Goal: Task Accomplishment & Management: Manage account settings

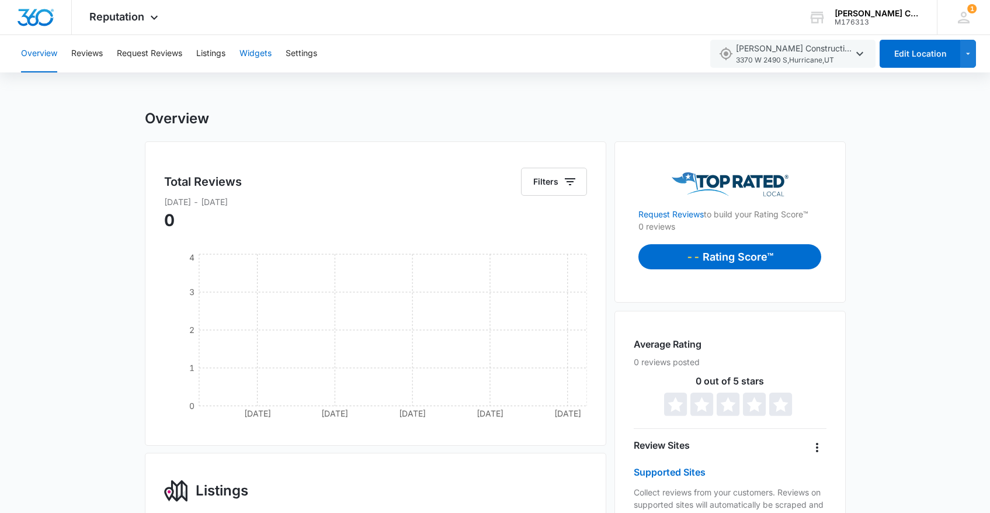
click at [255, 53] on button "Widgets" at bounding box center [256, 53] width 32 height 37
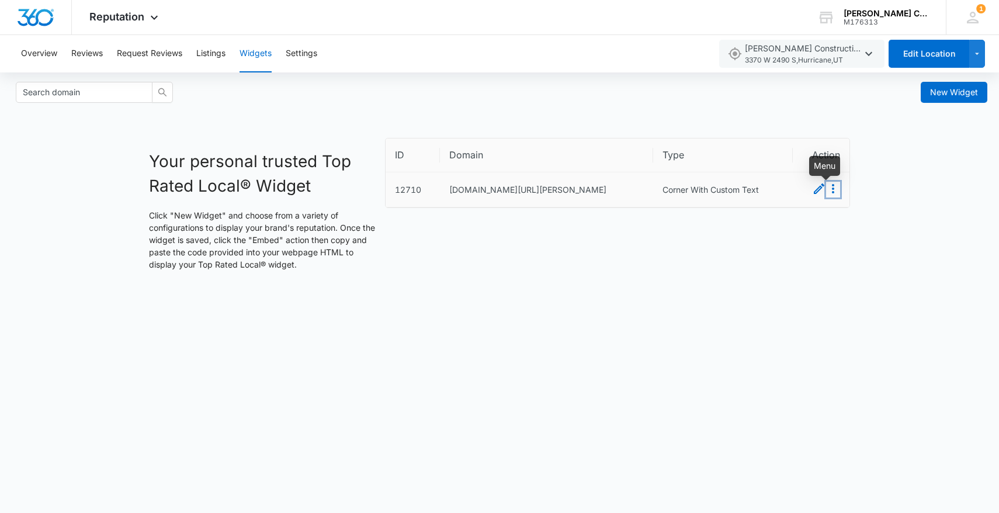
click at [831, 192] on icon "Menu" at bounding box center [833, 189] width 14 height 14
click at [824, 214] on button "Embed" at bounding box center [820, 214] width 41 height 15
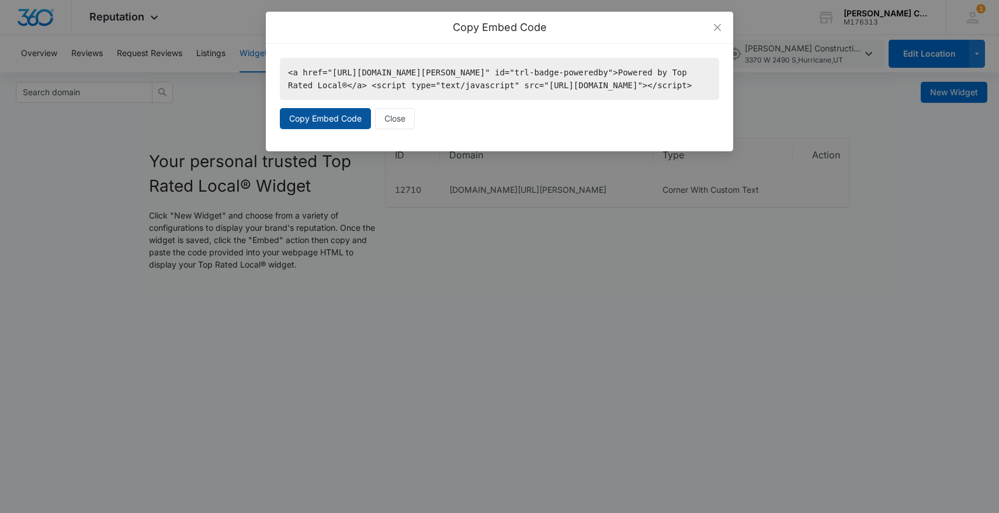
click at [334, 125] on span "Copy Embed Code" at bounding box center [325, 118] width 72 height 13
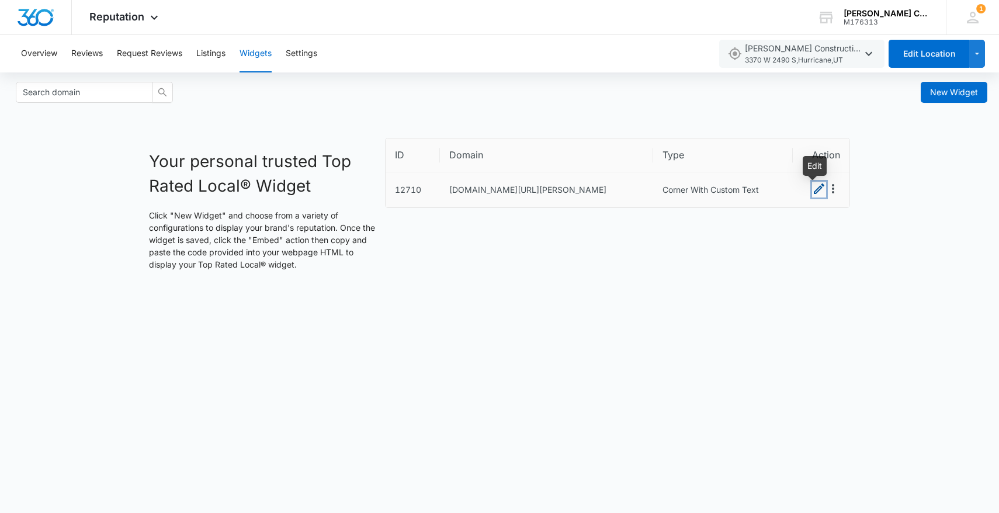
click at [817, 191] on icon "Edit" at bounding box center [819, 189] width 14 height 14
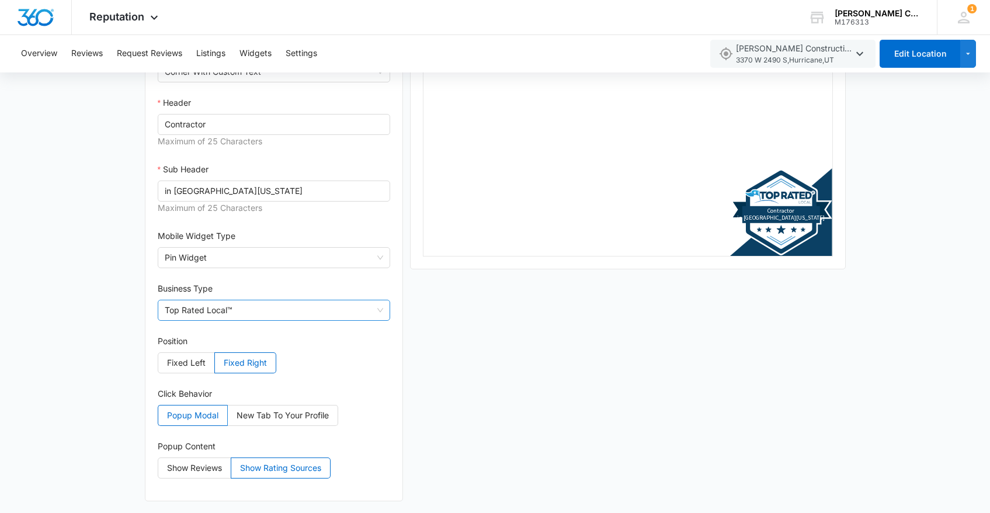
scroll to position [225, 0]
click at [202, 467] on span "Show Reviews" at bounding box center [194, 468] width 55 height 10
click at [158, 471] on input "Show Reviews" at bounding box center [158, 471] width 0 height 0
click at [270, 469] on span "Show Rating Sources" at bounding box center [280, 468] width 81 height 10
click at [231, 471] on input "Show Rating Sources" at bounding box center [231, 471] width 0 height 0
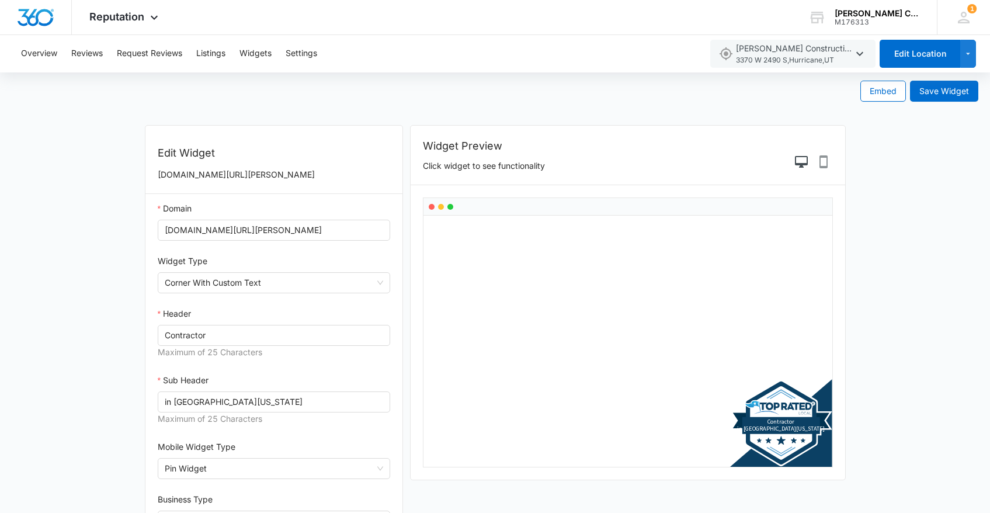
scroll to position [0, 0]
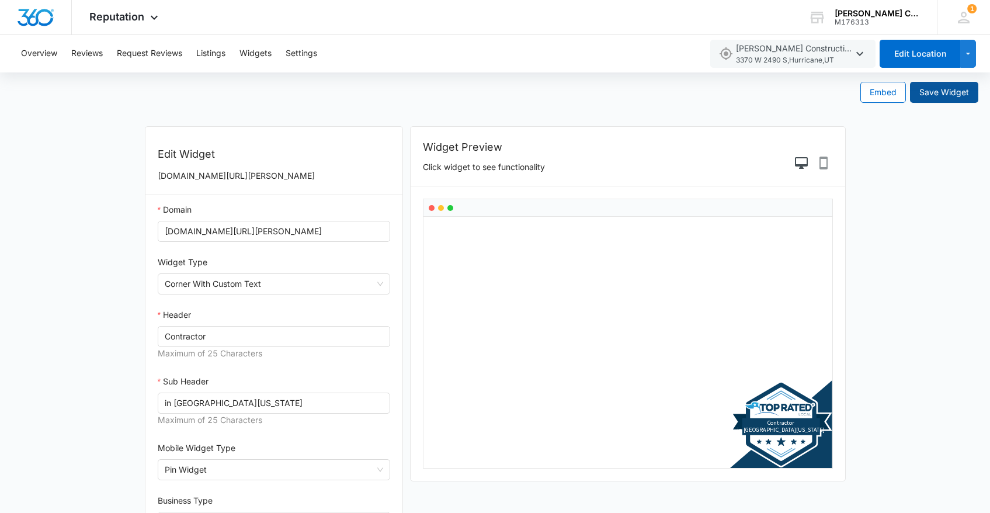
click at [951, 96] on span "Save Widget" at bounding box center [945, 92] width 50 height 13
click at [875, 93] on span "Embed" at bounding box center [883, 92] width 27 height 13
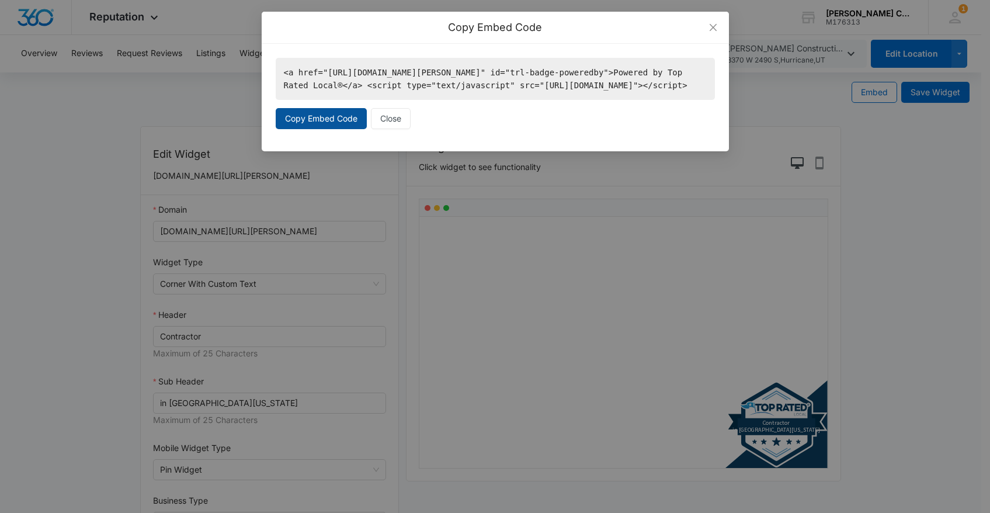
click at [328, 125] on span "Copy Embed Code" at bounding box center [321, 118] width 72 height 13
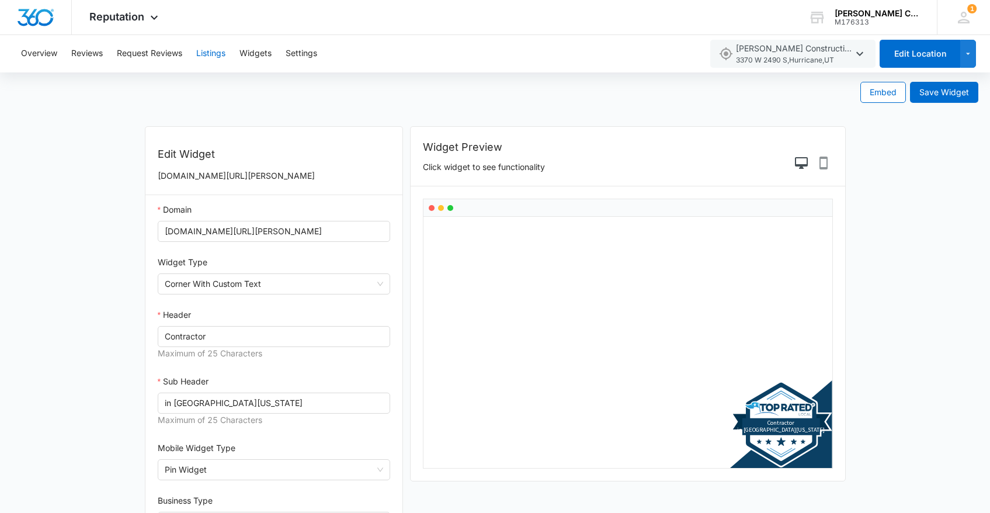
click at [209, 57] on button "Listings" at bounding box center [210, 53] width 29 height 37
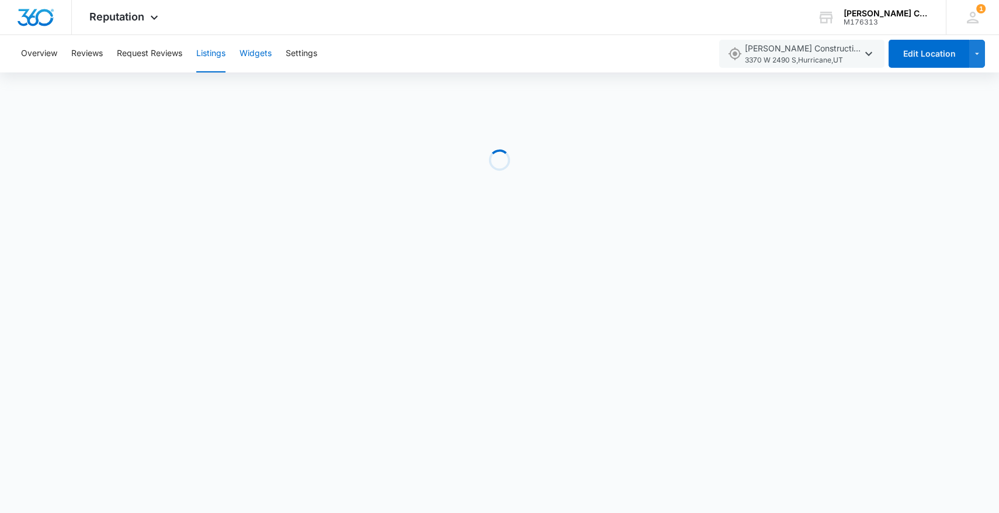
click at [265, 55] on button "Widgets" at bounding box center [256, 53] width 32 height 37
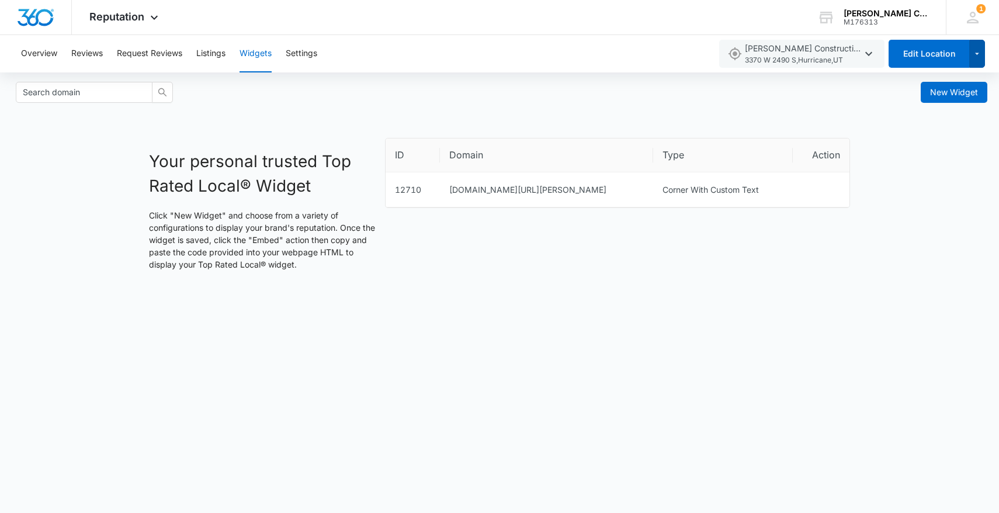
click at [979, 53] on icon "button" at bounding box center [977, 54] width 10 height 14
click at [684, 111] on main "New Widget Your personal trusted Top Rated Local® Widget Click "New Widget" and…" at bounding box center [499, 175] width 999 height 206
click at [39, 52] on button "Overview" at bounding box center [39, 53] width 36 height 37
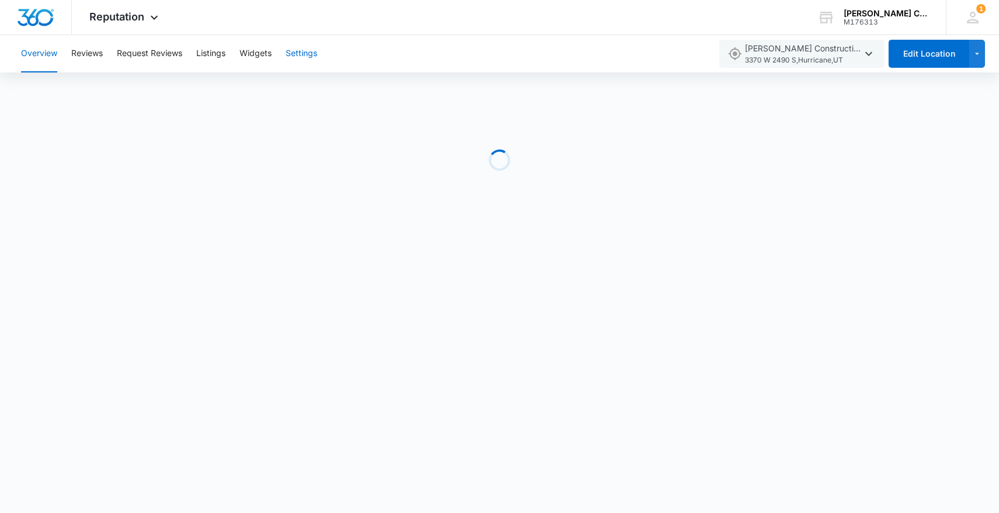
click at [304, 53] on button "Settings" at bounding box center [302, 53] width 32 height 37
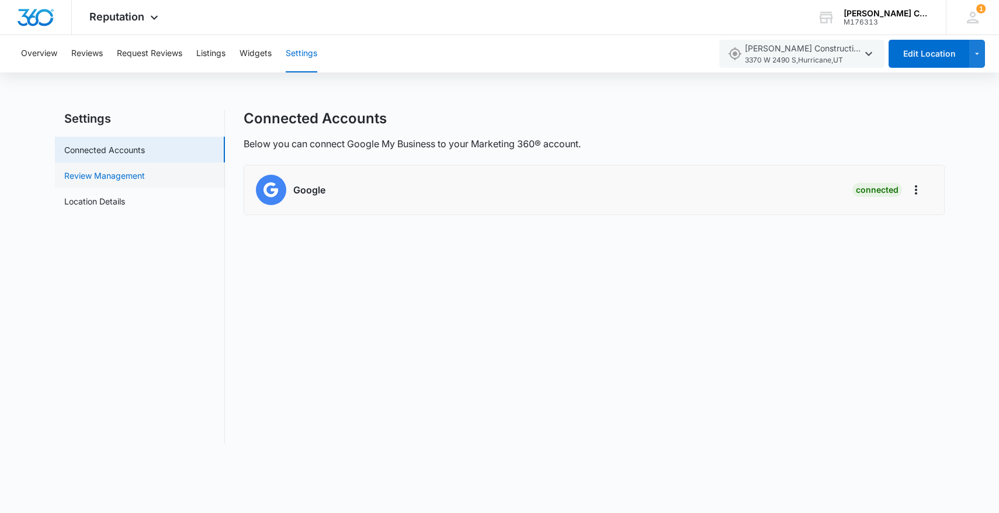
click at [119, 172] on link "Review Management" at bounding box center [104, 175] width 81 height 12
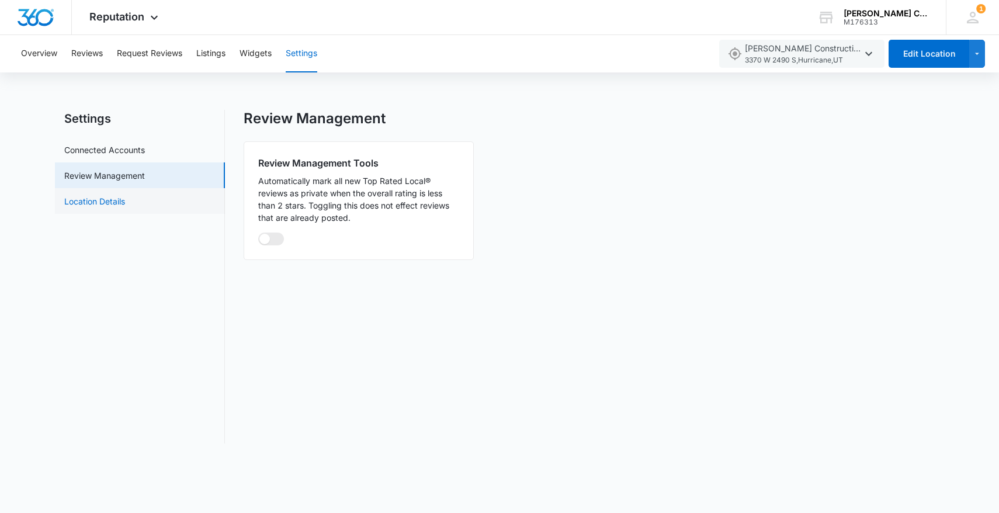
click at [123, 202] on link "Location Details" at bounding box center [94, 201] width 61 height 12
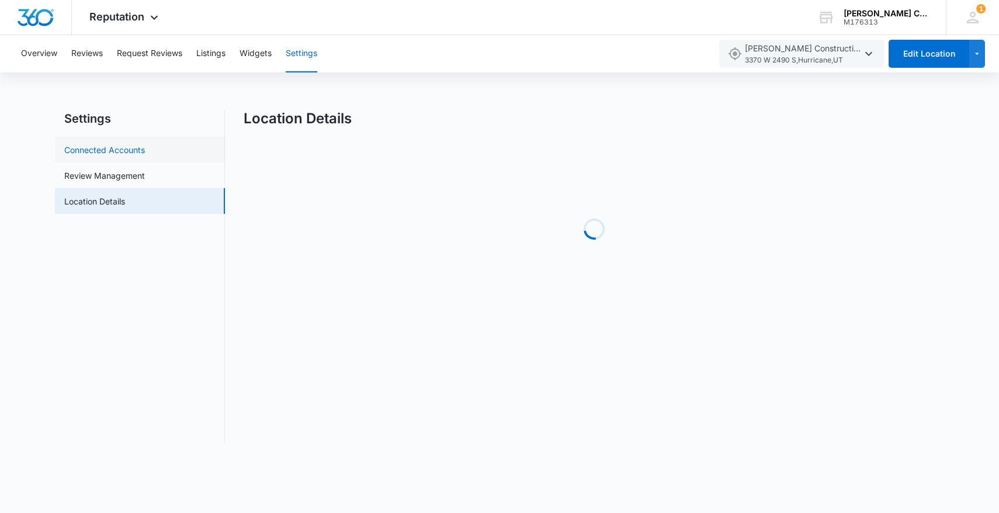
select select "[US_STATE]"
select select "1978"
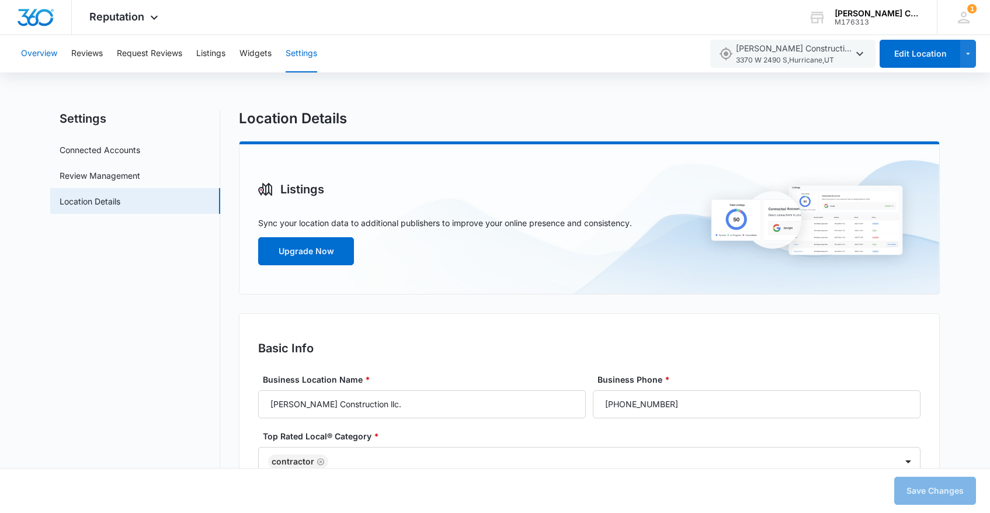
click at [38, 53] on button "Overview" at bounding box center [39, 53] width 36 height 37
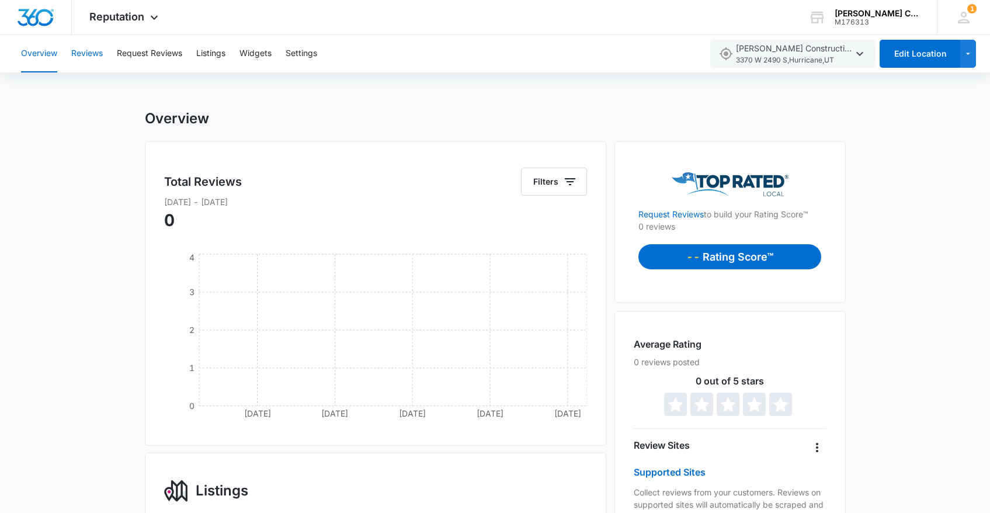
click at [86, 54] on button "Reviews" at bounding box center [87, 53] width 32 height 37
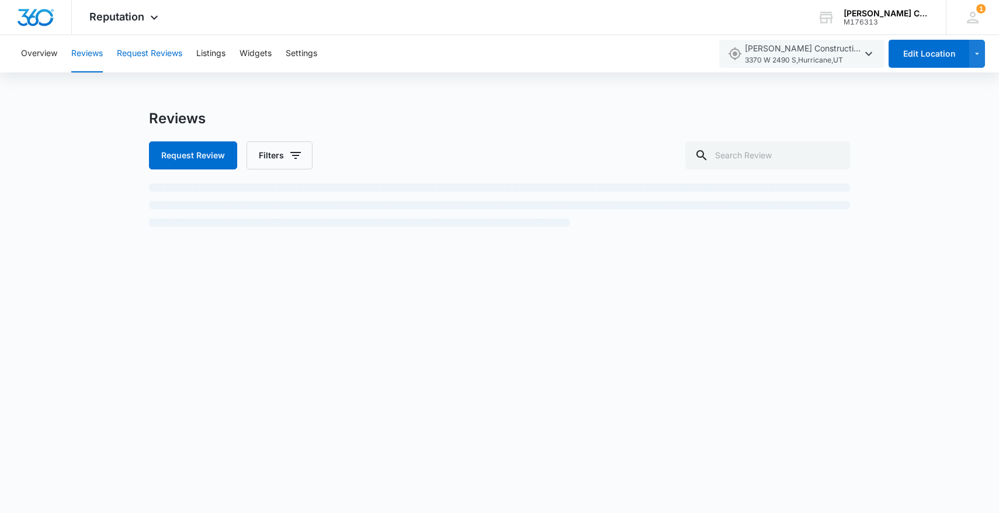
click at [158, 56] on button "Request Reviews" at bounding box center [149, 53] width 65 height 37
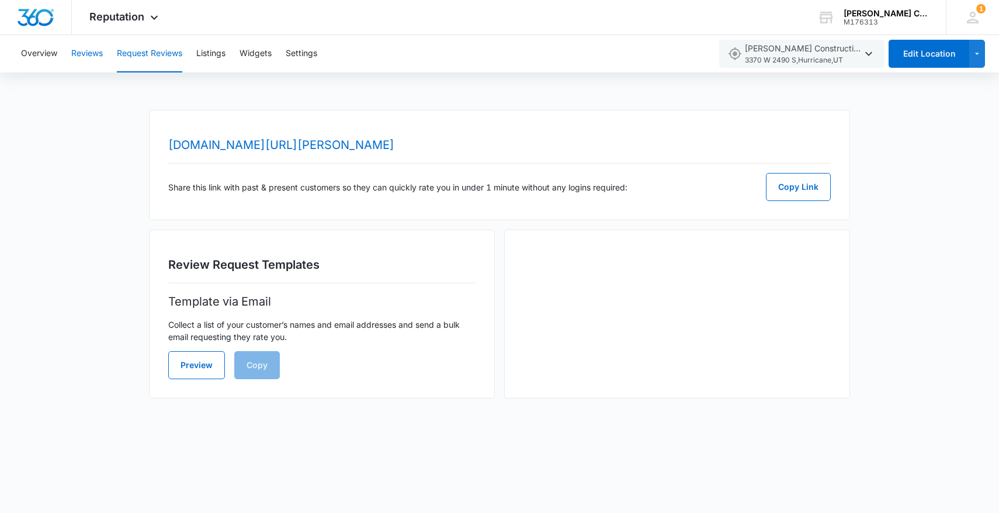
click at [91, 56] on button "Reviews" at bounding box center [87, 53] width 32 height 37
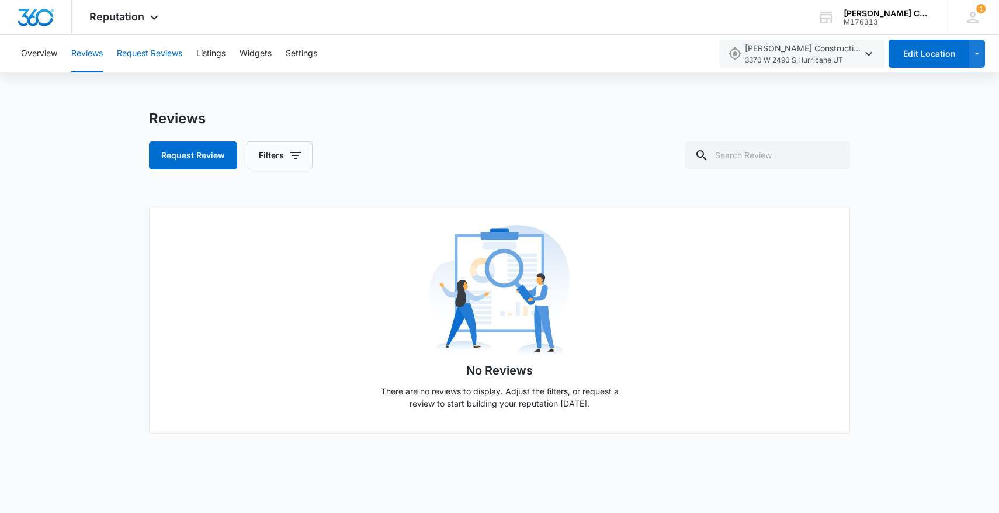
click at [143, 52] on button "Request Reviews" at bounding box center [149, 53] width 65 height 37
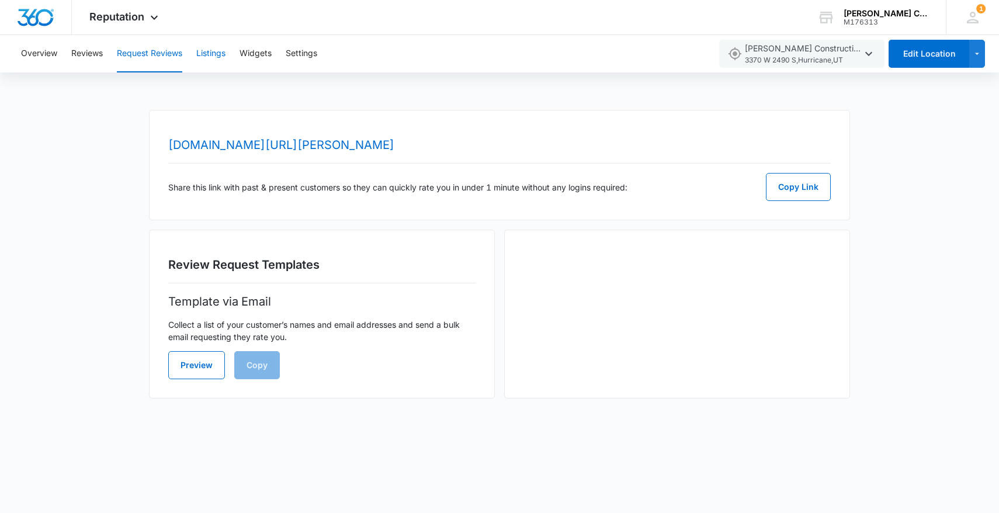
click at [207, 50] on button "Listings" at bounding box center [210, 53] width 29 height 37
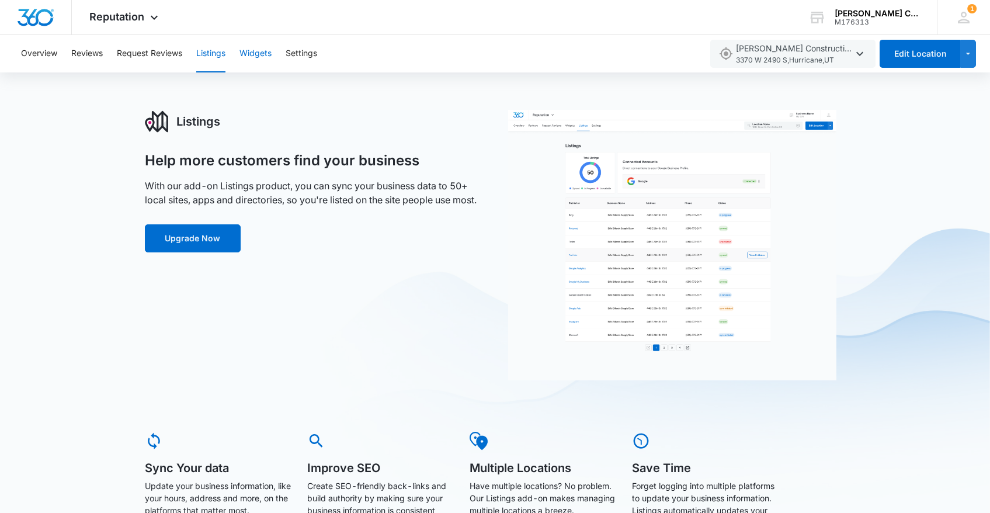
click at [260, 57] on button "Widgets" at bounding box center [256, 53] width 32 height 37
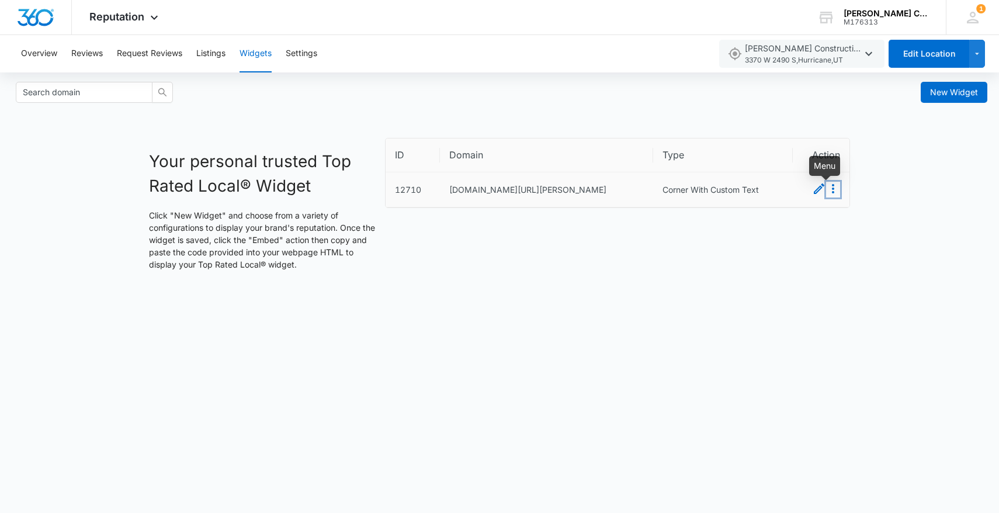
click at [834, 191] on icon "Menu" at bounding box center [833, 189] width 14 height 14
click at [816, 190] on icon "Edit" at bounding box center [819, 189] width 14 height 14
